Goal: Task Accomplishment & Management: Complete application form

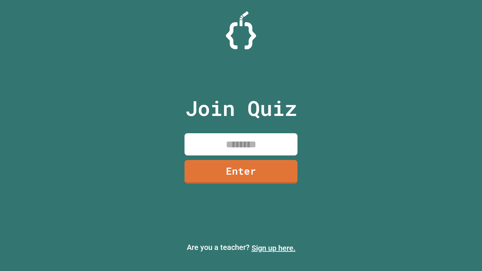
click at [273, 248] on link "Sign up here." at bounding box center [274, 248] width 44 height 9
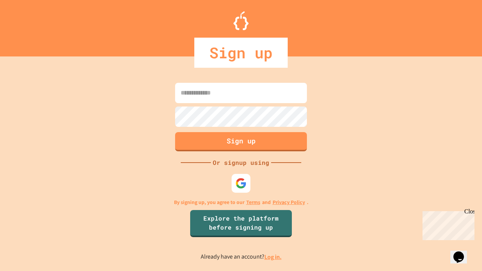
click at [273, 257] on link "Log in." at bounding box center [272, 257] width 17 height 8
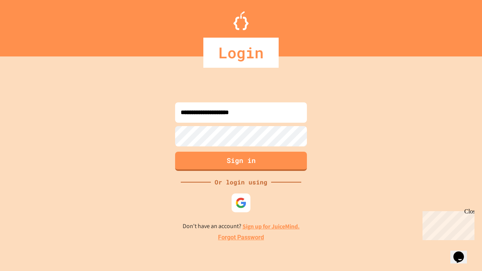
type input "**********"
